Goal: Entertainment & Leisure: Consume media (video, audio)

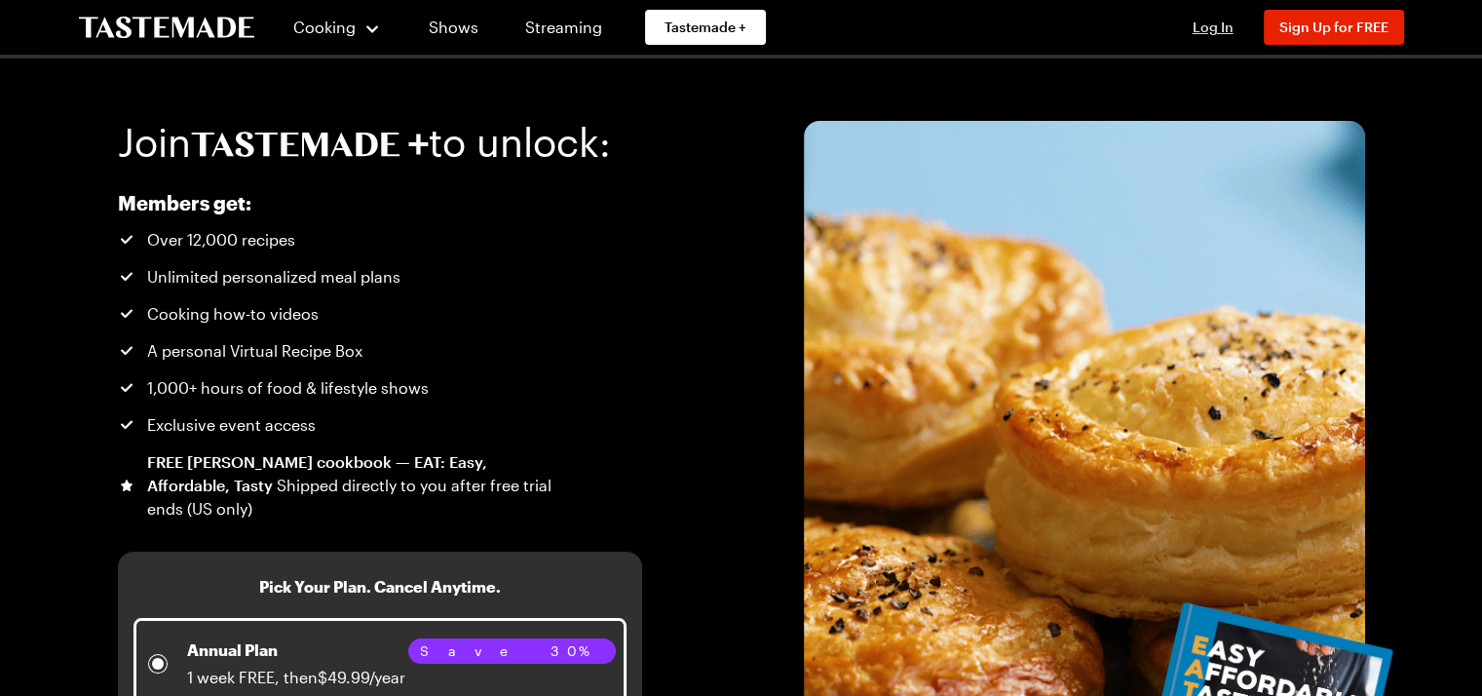
click at [1223, 27] on span "Log In" at bounding box center [1213, 27] width 41 height 17
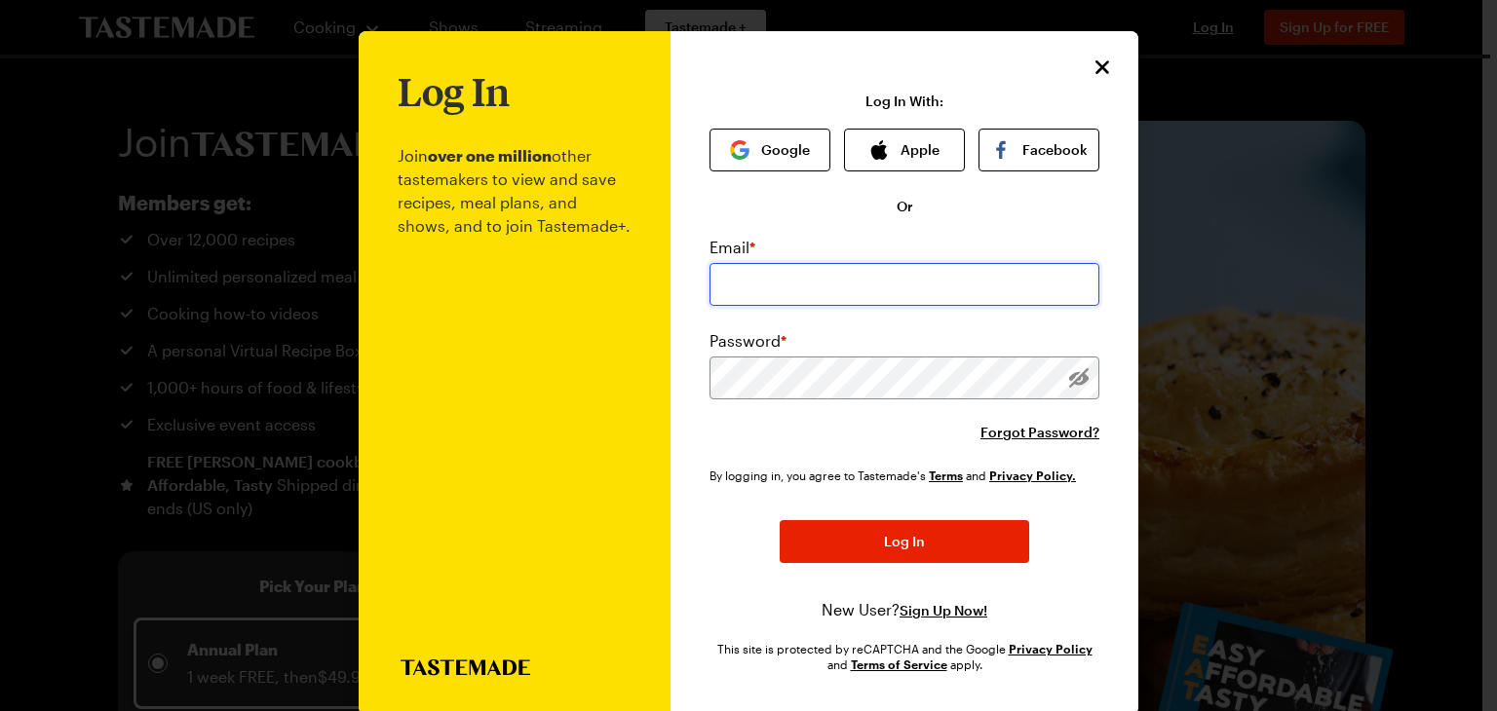
click at [853, 263] on input "email" at bounding box center [904, 284] width 390 height 43
type input "[EMAIL_ADDRESS][DOMAIN_NAME]"
click at [993, 293] on input "[EMAIL_ADDRESS][DOMAIN_NAME]" at bounding box center [904, 284] width 390 height 43
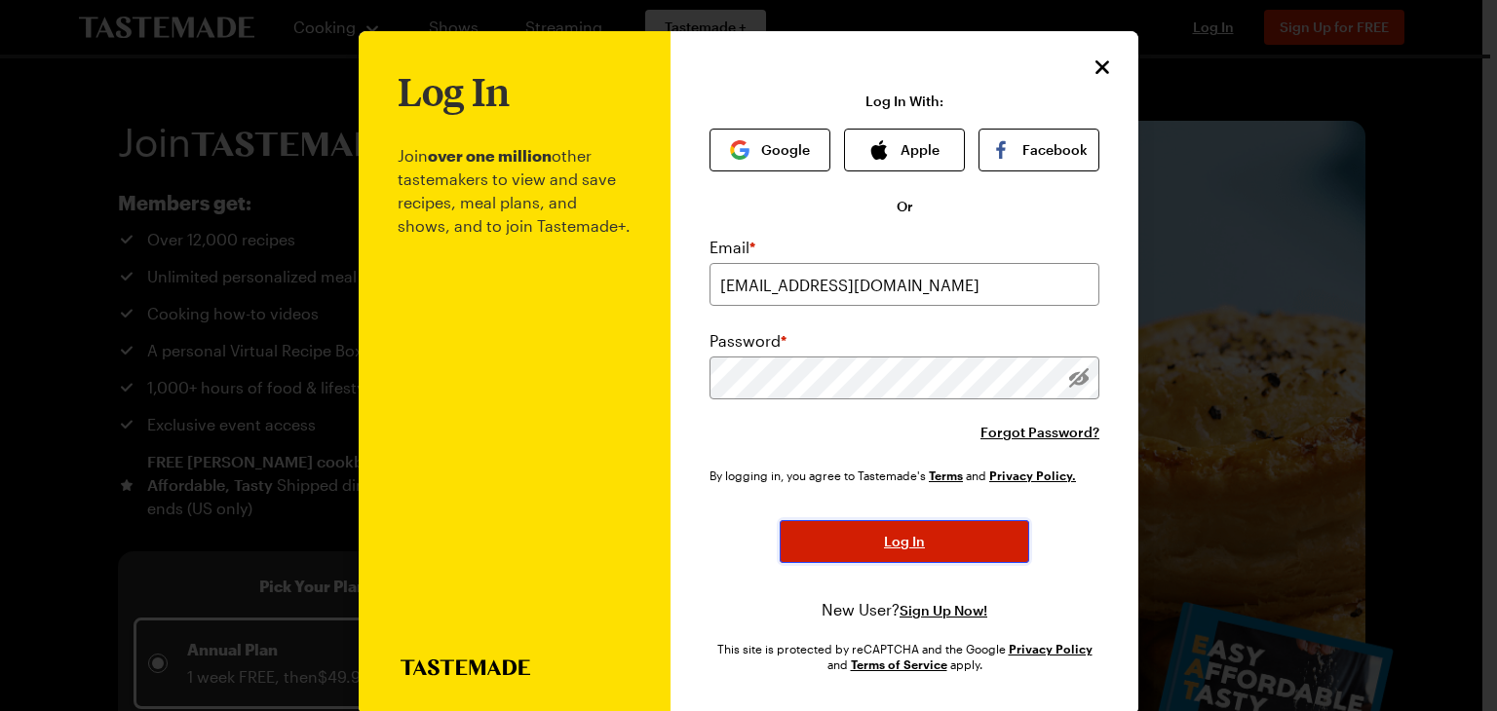
click at [922, 554] on button "Log In" at bounding box center [903, 541] width 249 height 43
click at [946, 539] on button "Log In" at bounding box center [903, 541] width 249 height 43
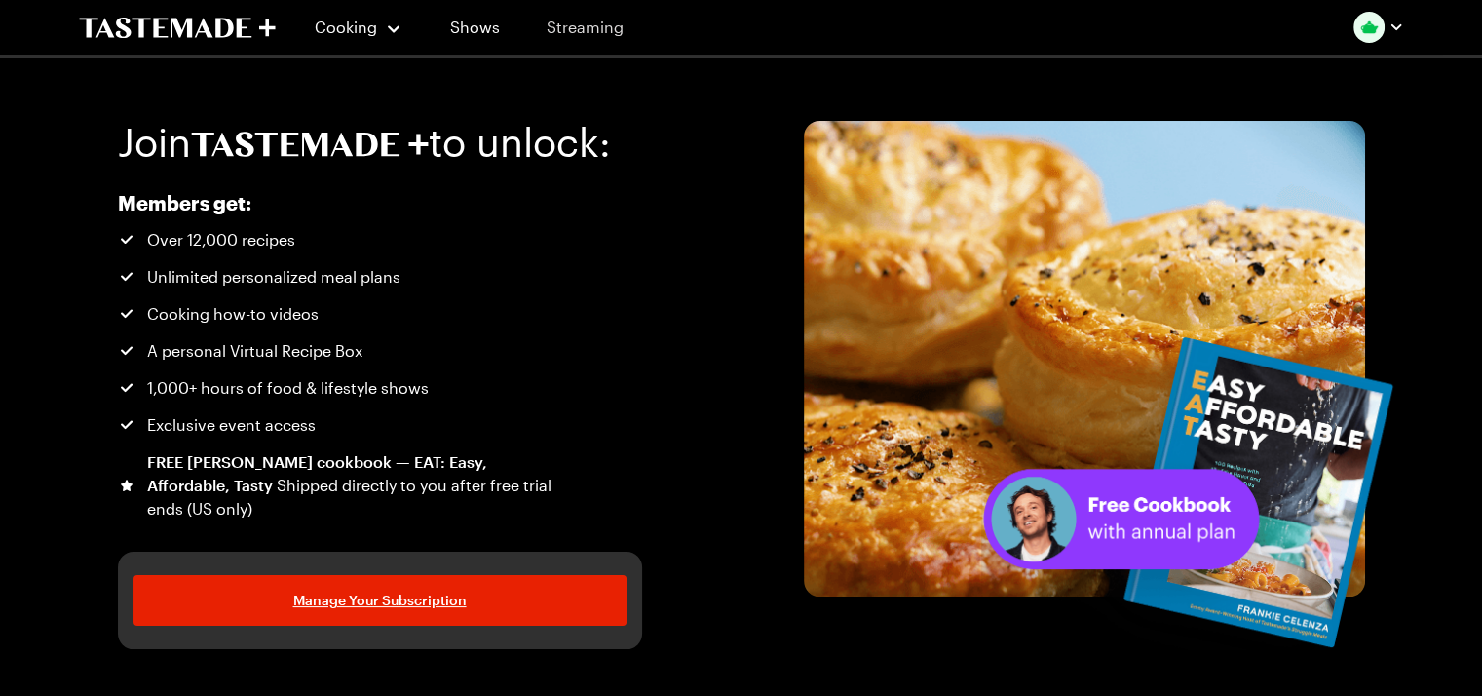
click at [595, 32] on link "Streaming" at bounding box center [585, 27] width 116 height 55
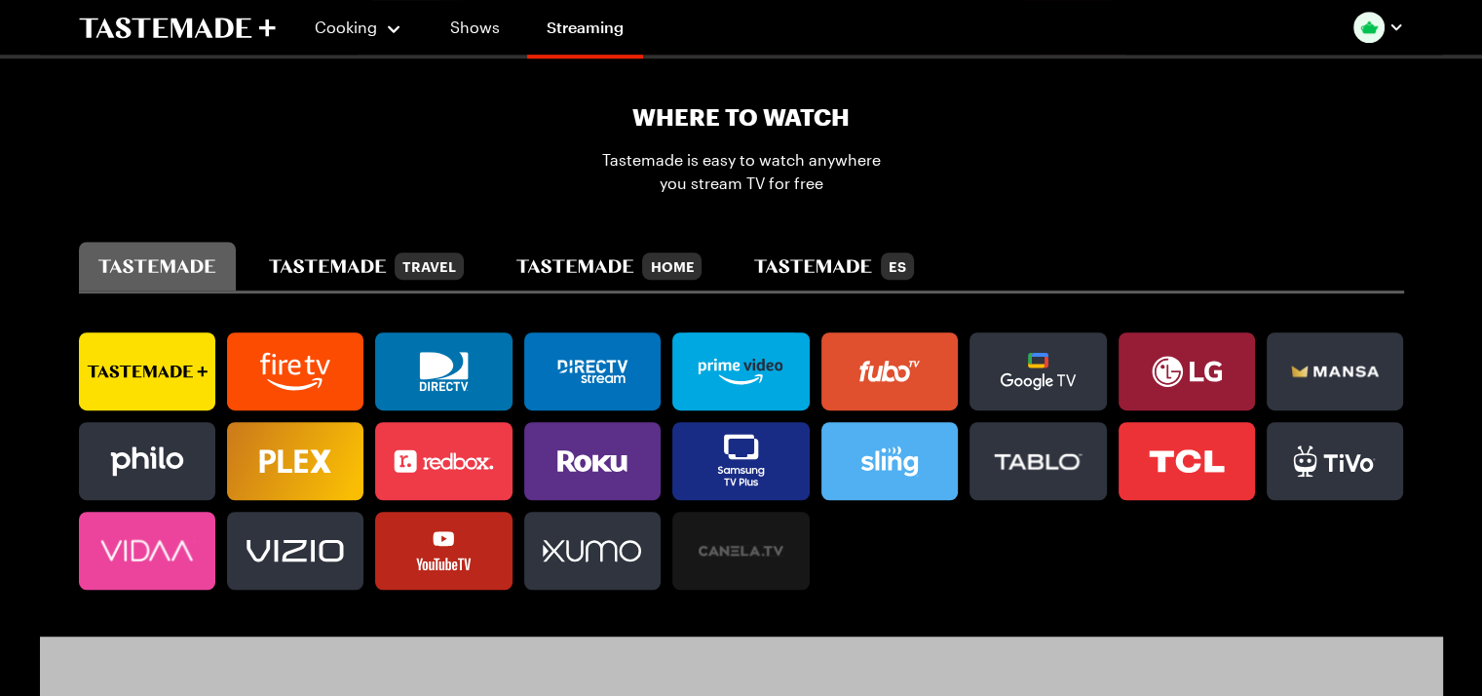
scroll to position [1169, 0]
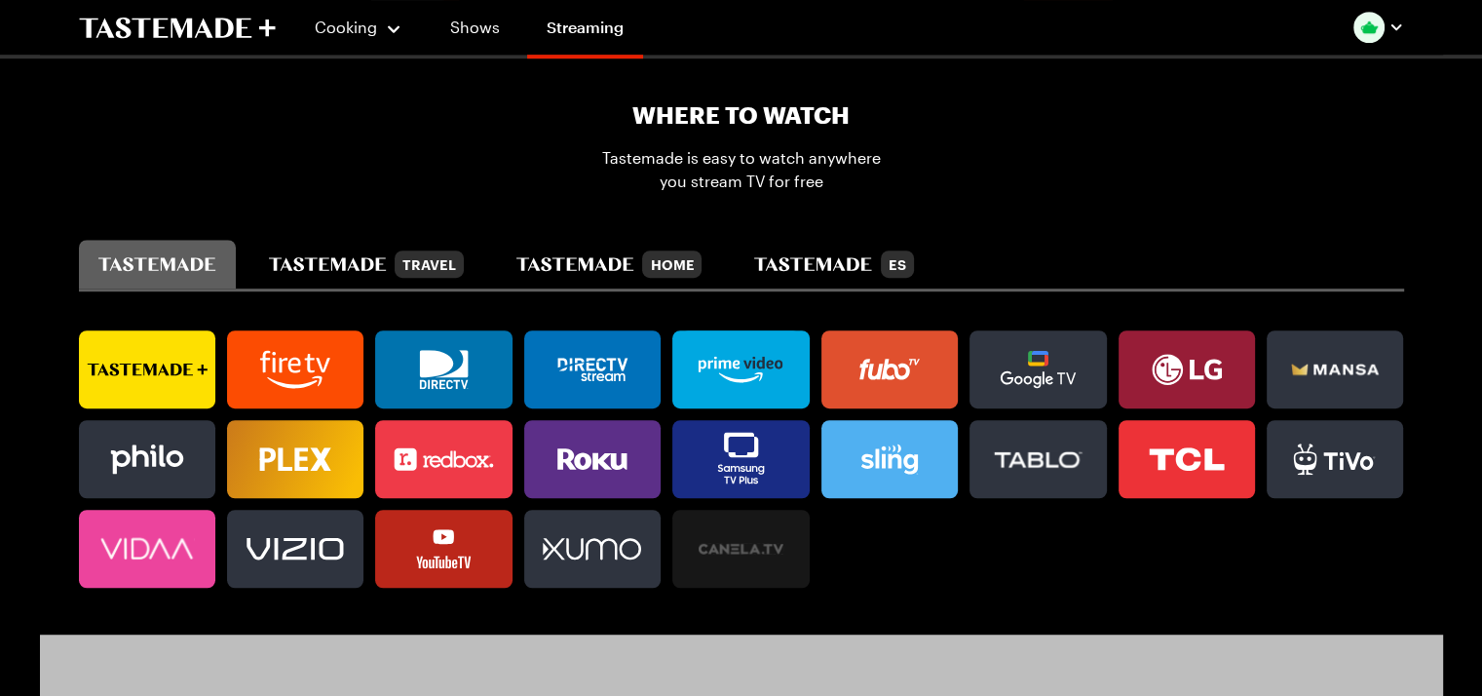
click at [169, 350] on icon at bounding box center [147, 369] width 136 height 39
click at [193, 364] on icon at bounding box center [147, 369] width 136 height 39
click at [140, 363] on icon at bounding box center [121, 369] width 69 height 12
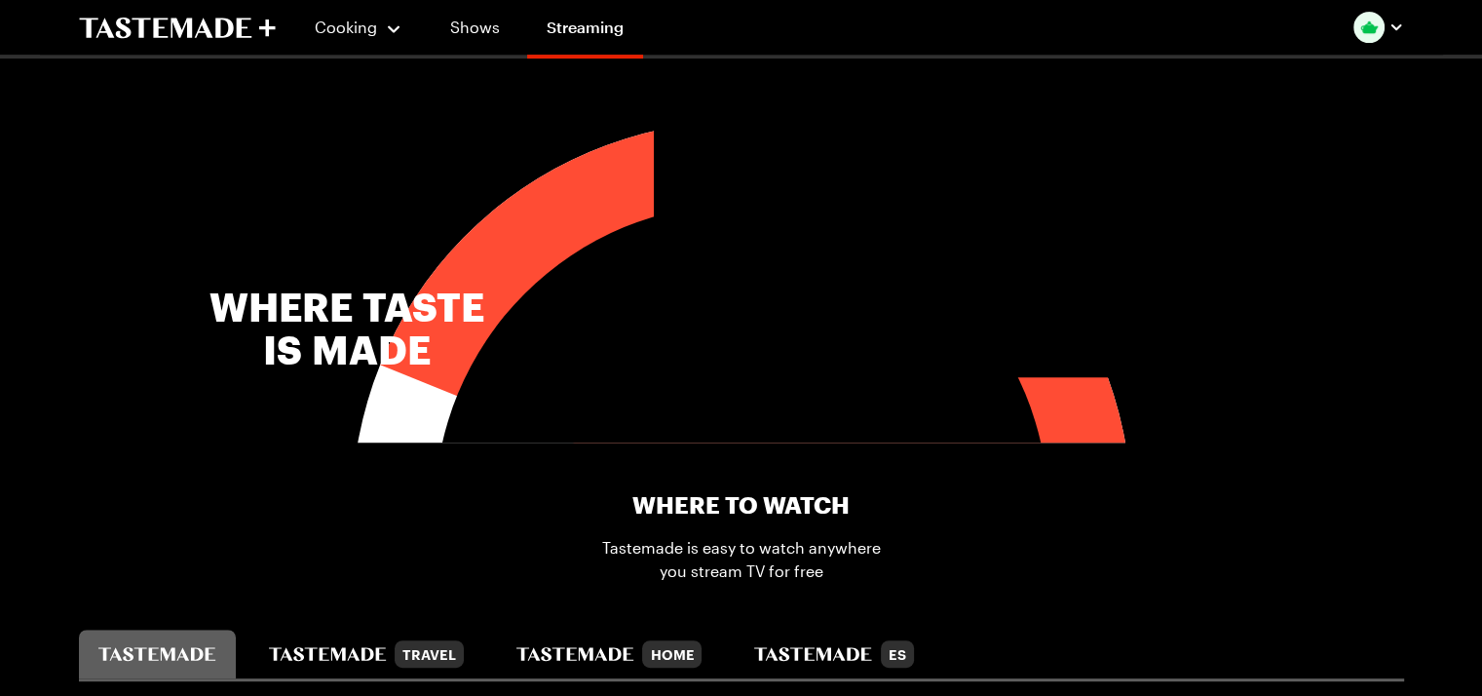
scroll to position [195, 0]
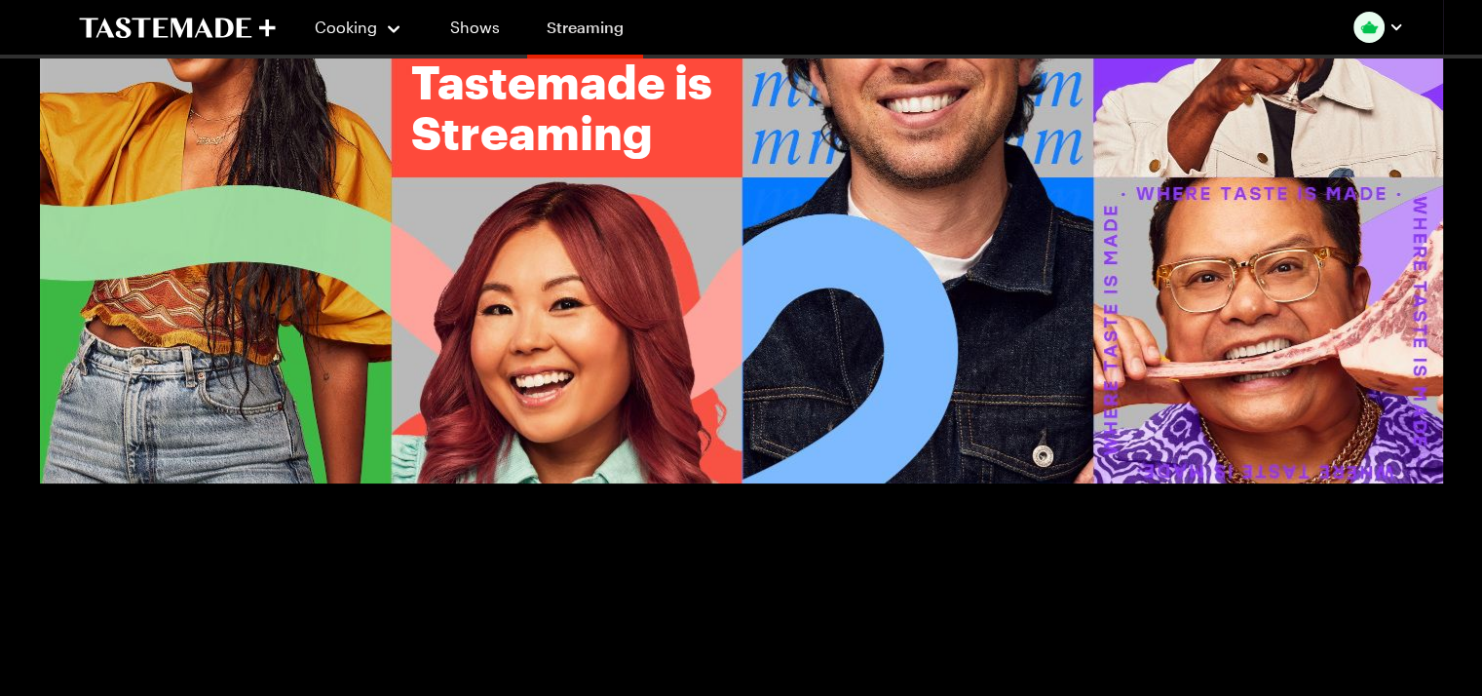
click at [587, 27] on link "Streaming" at bounding box center [585, 31] width 116 height 55
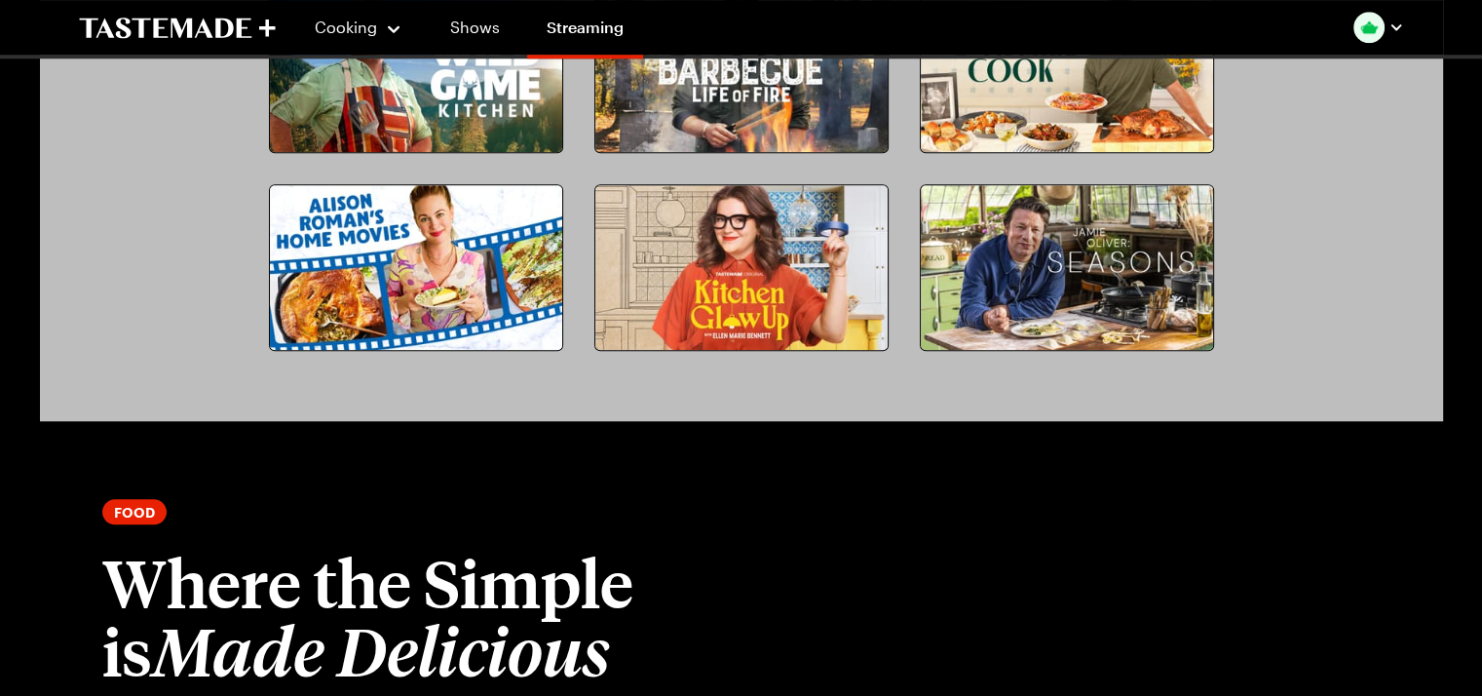
scroll to position [1949, 0]
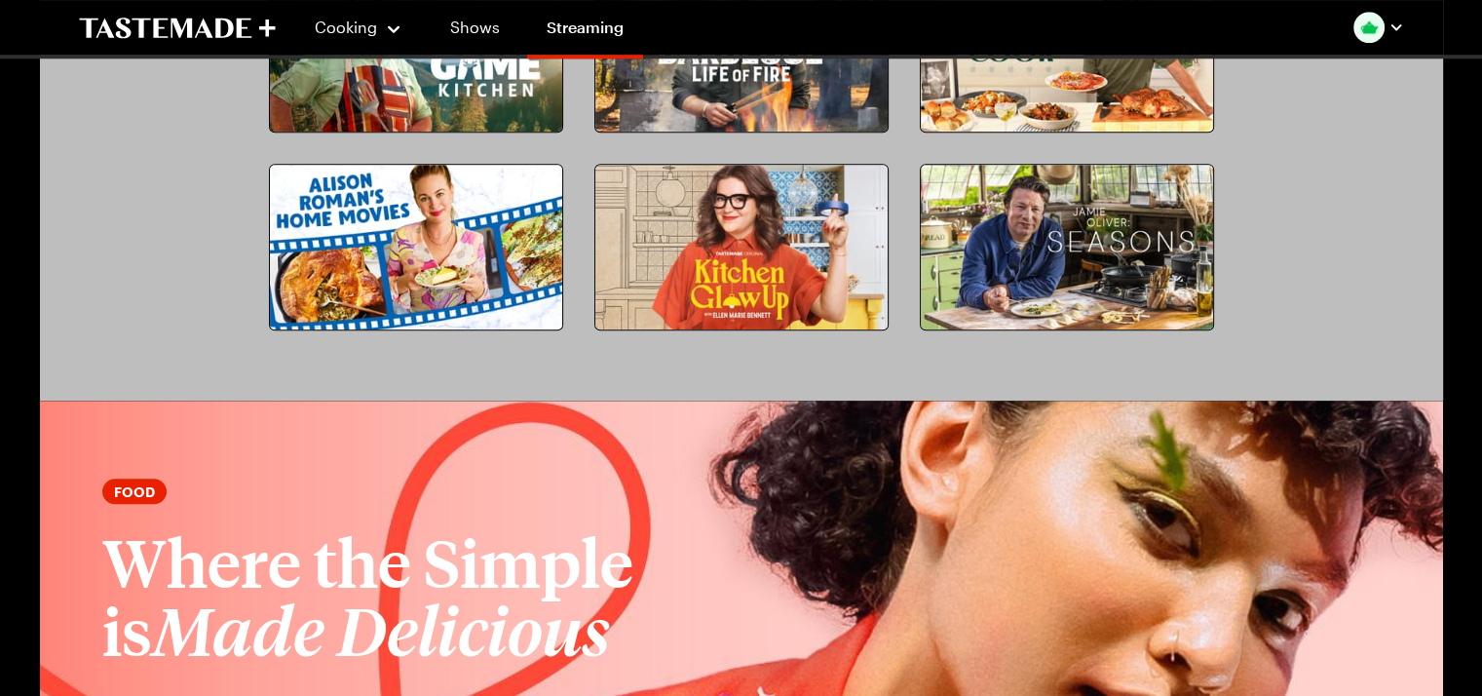
click at [709, 227] on img at bounding box center [741, 247] width 292 height 165
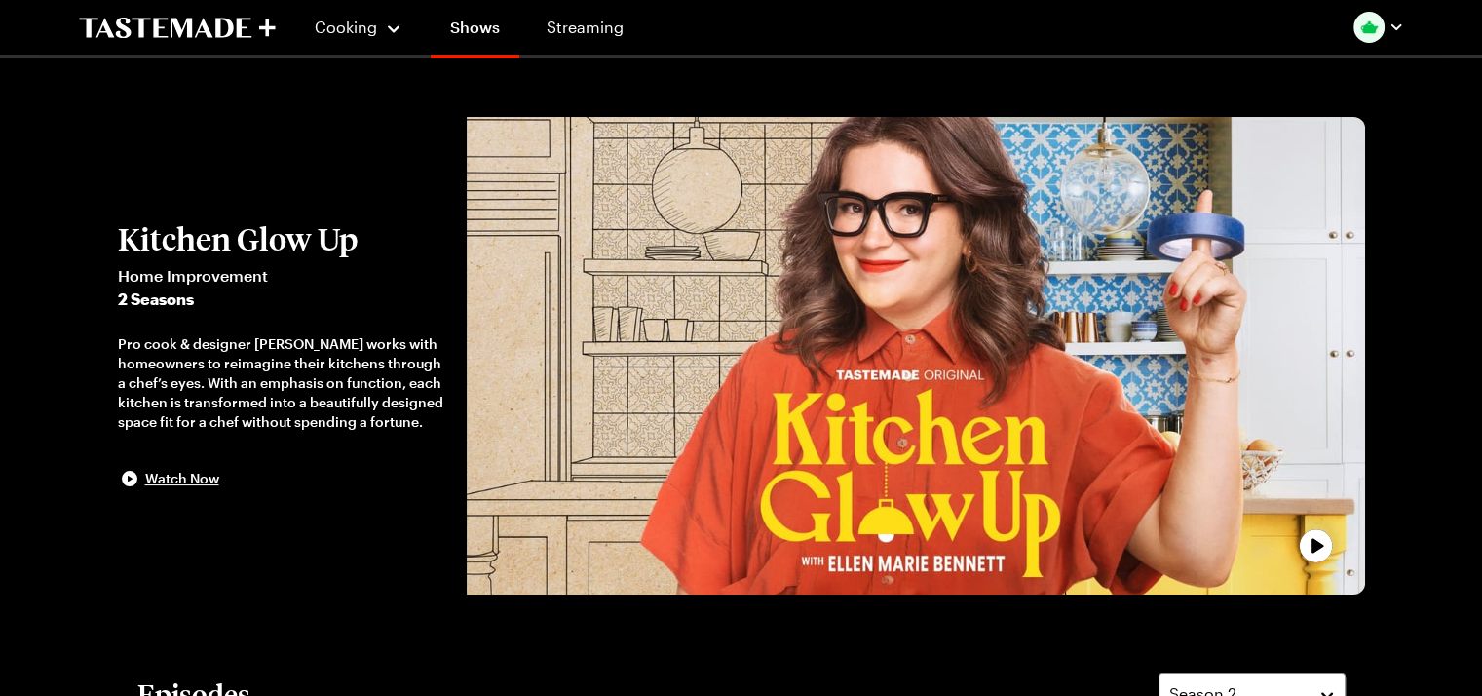
drag, startPoint x: 917, startPoint y: 278, endPoint x: 927, endPoint y: 274, distance: 10.5
click at [927, 274] on div "play trailer" at bounding box center [915, 356] width 875 height 454
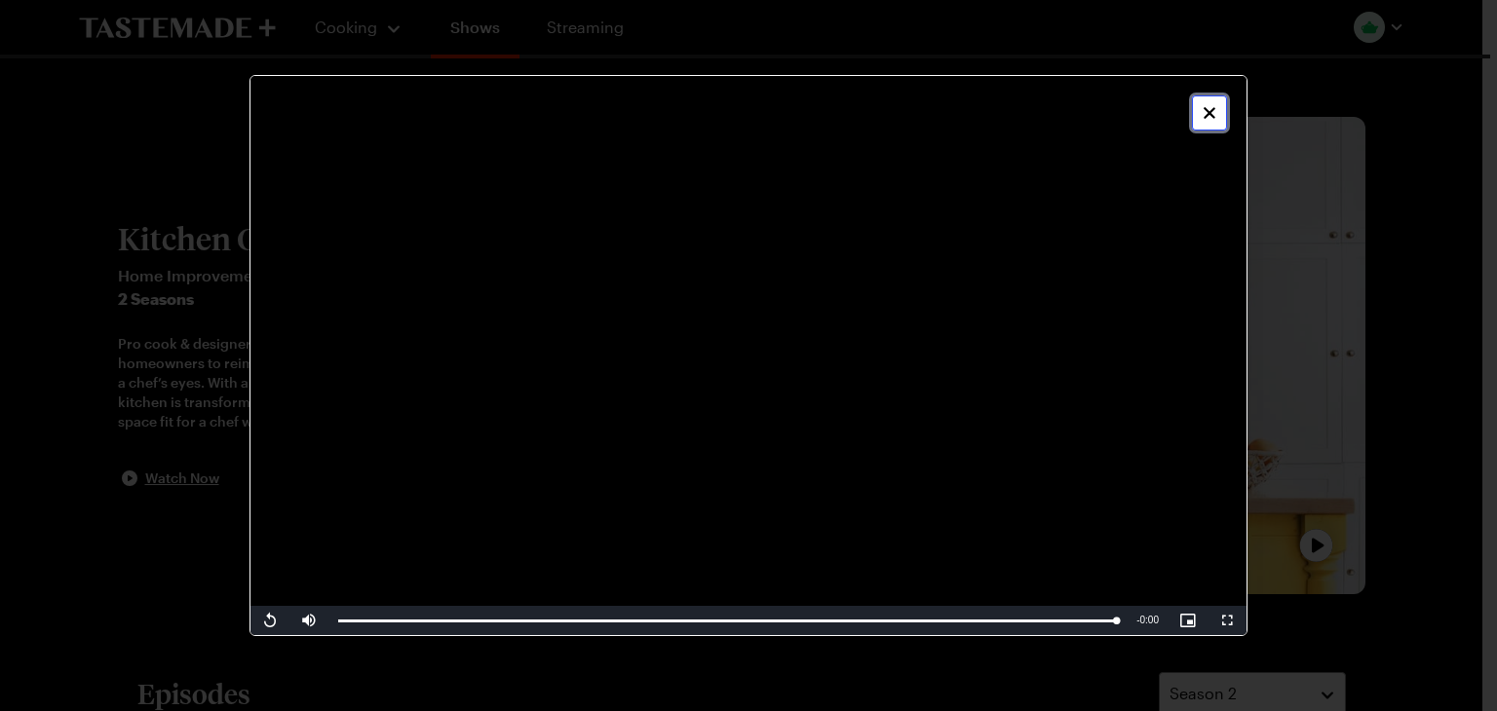
click at [1205, 116] on icon "Close" at bounding box center [1209, 113] width 12 height 12
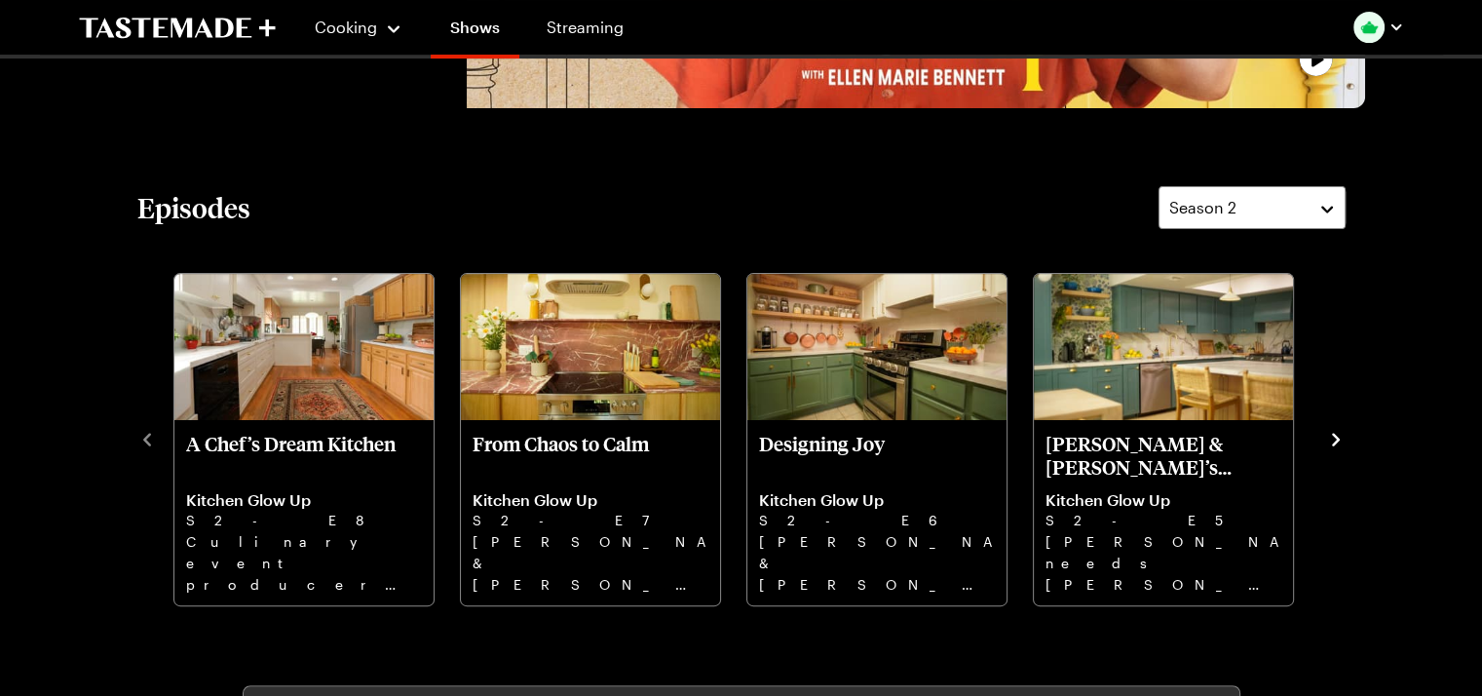
scroll to position [487, 0]
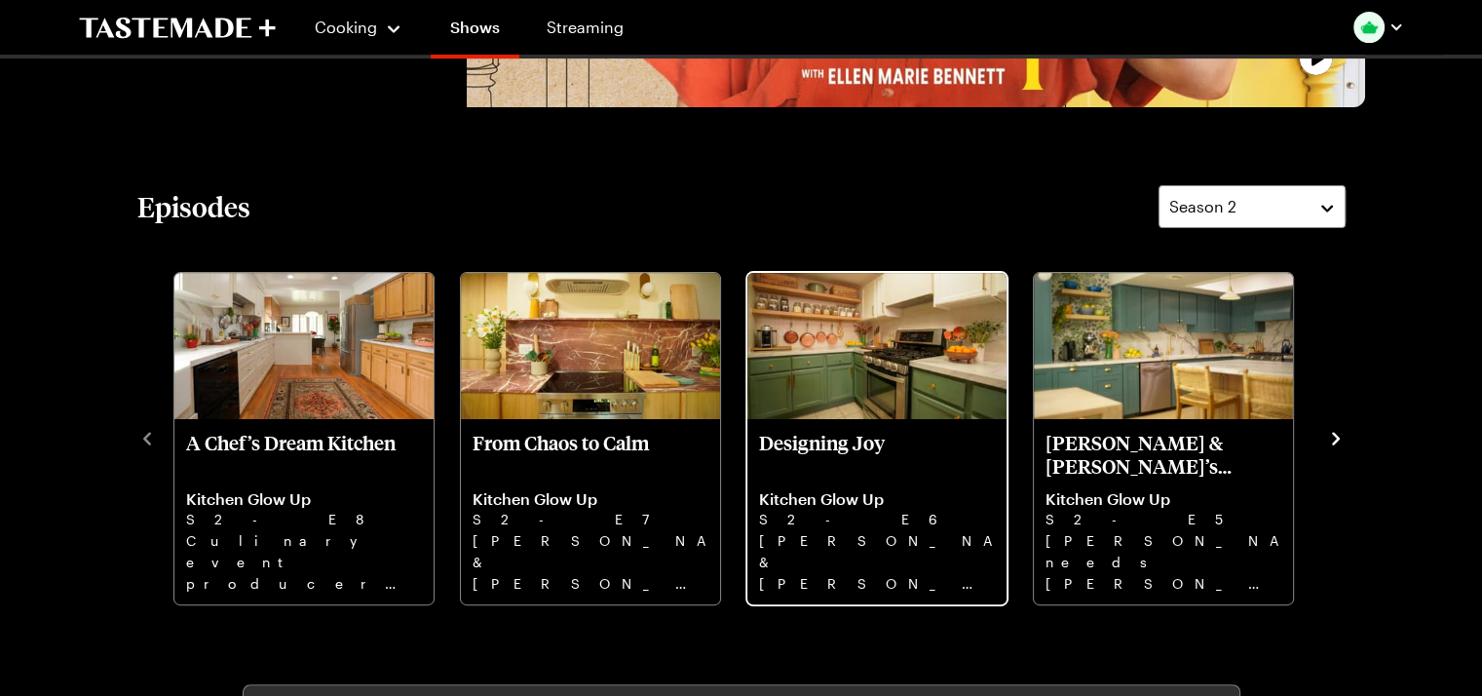
click at [882, 359] on img "Designing Joy" at bounding box center [876, 346] width 259 height 146
